Goal: Find contact information: Find contact information

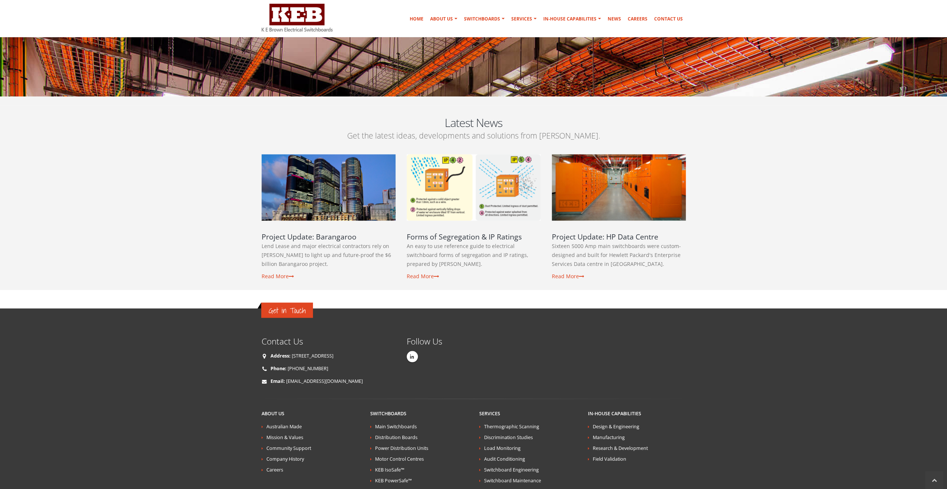
scroll to position [1208, 0]
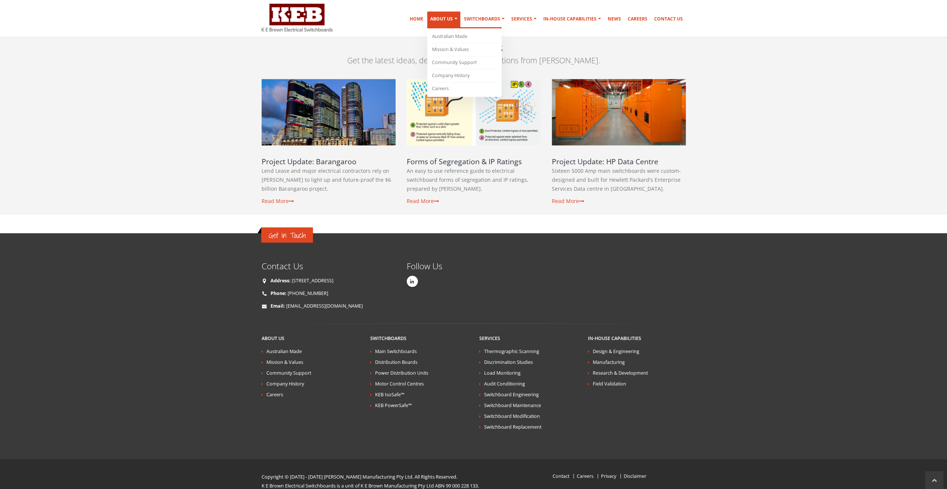
click at [457, 15] on link "About Us" at bounding box center [443, 20] width 33 height 17
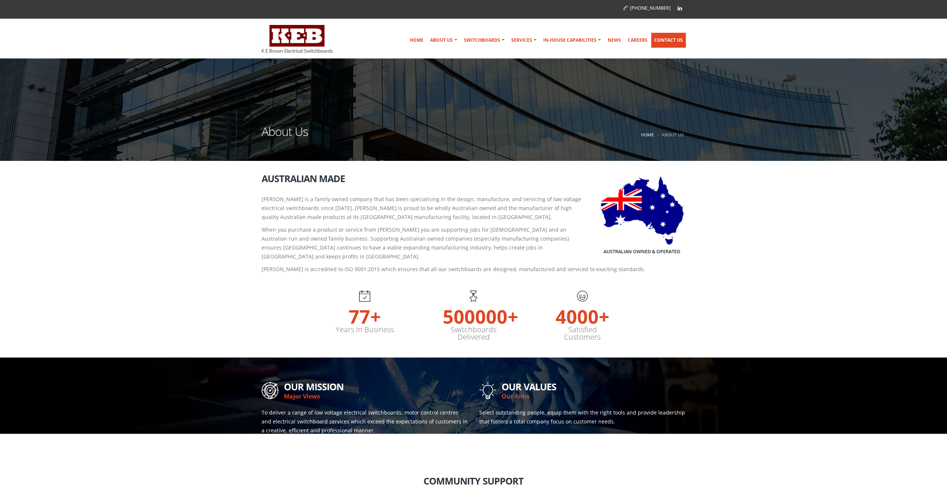
click at [668, 44] on link "Contact Us" at bounding box center [668, 40] width 35 height 15
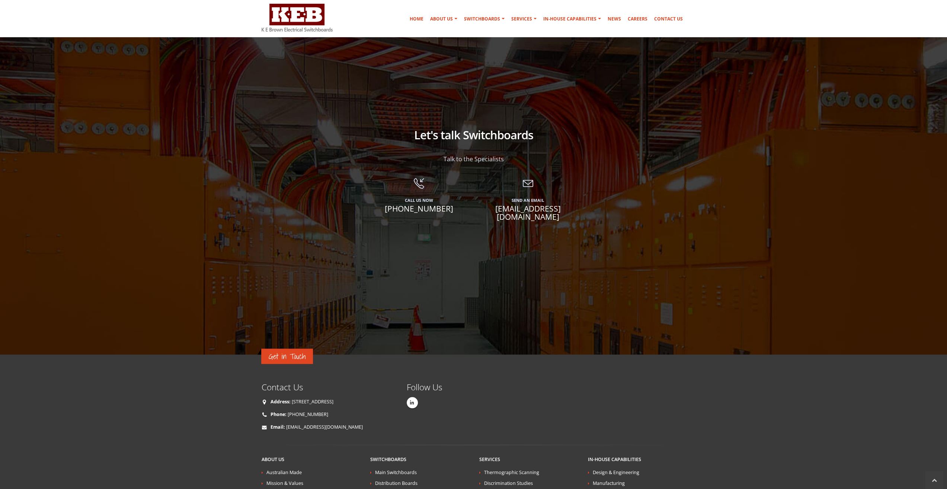
scroll to position [631, 0]
